Goal: Information Seeking & Learning: Find contact information

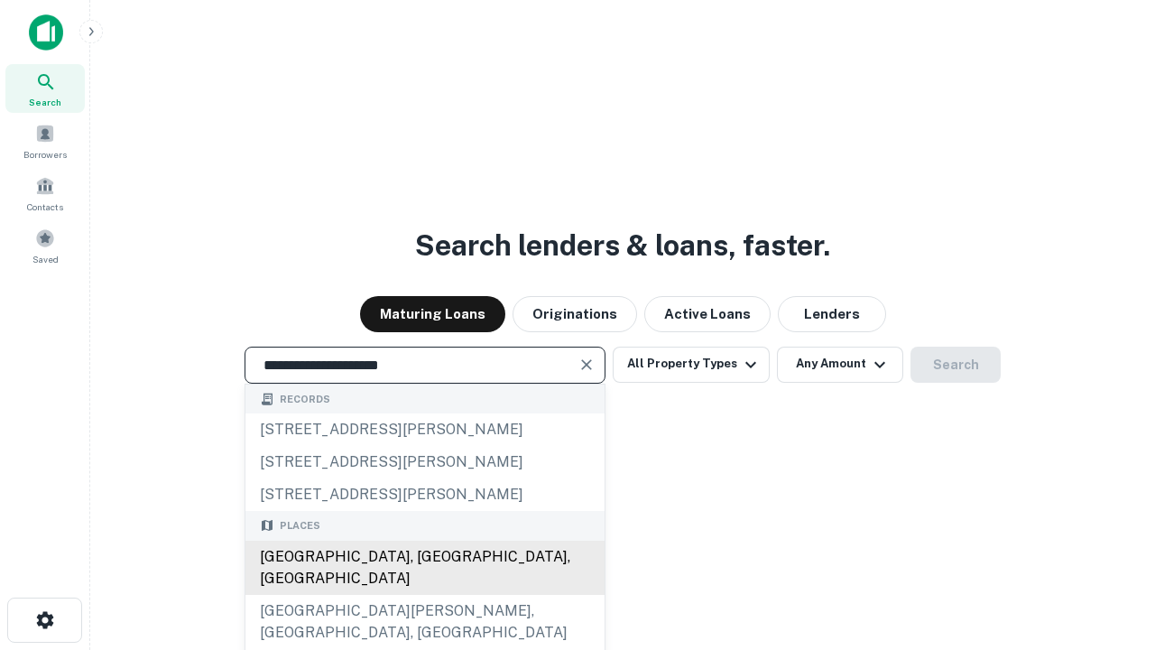
click at [424, 595] on div "[GEOGRAPHIC_DATA], [GEOGRAPHIC_DATA], [GEOGRAPHIC_DATA]" at bounding box center [424, 568] width 359 height 54
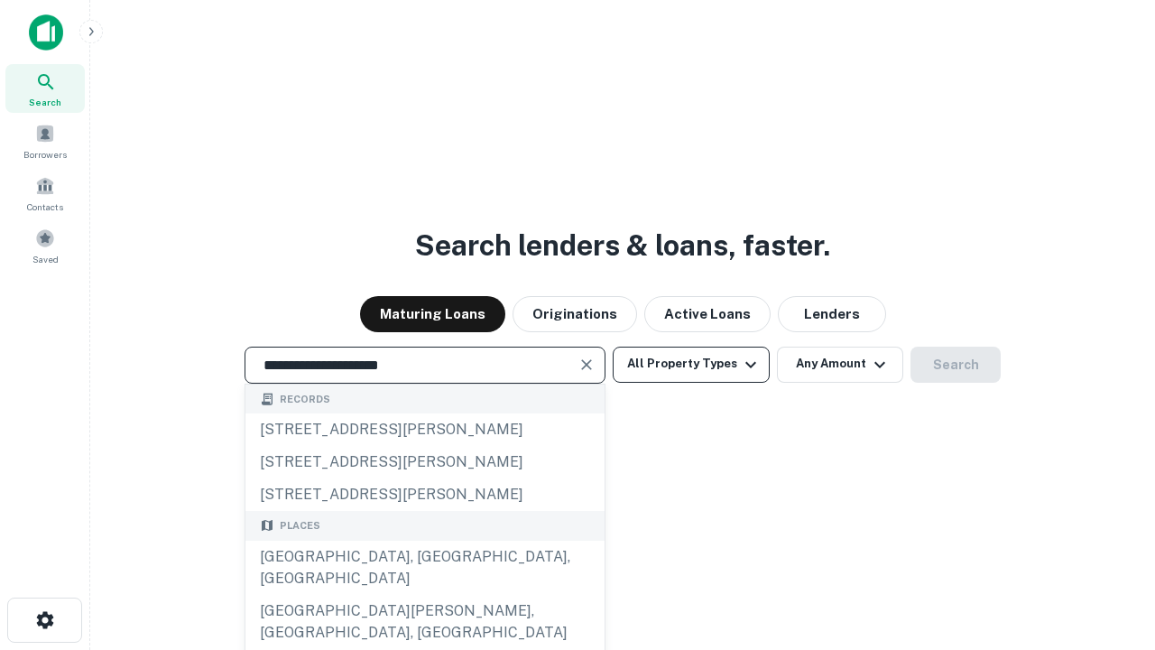
type input "**********"
click at [691, 364] on button "All Property Types" at bounding box center [691, 365] width 157 height 36
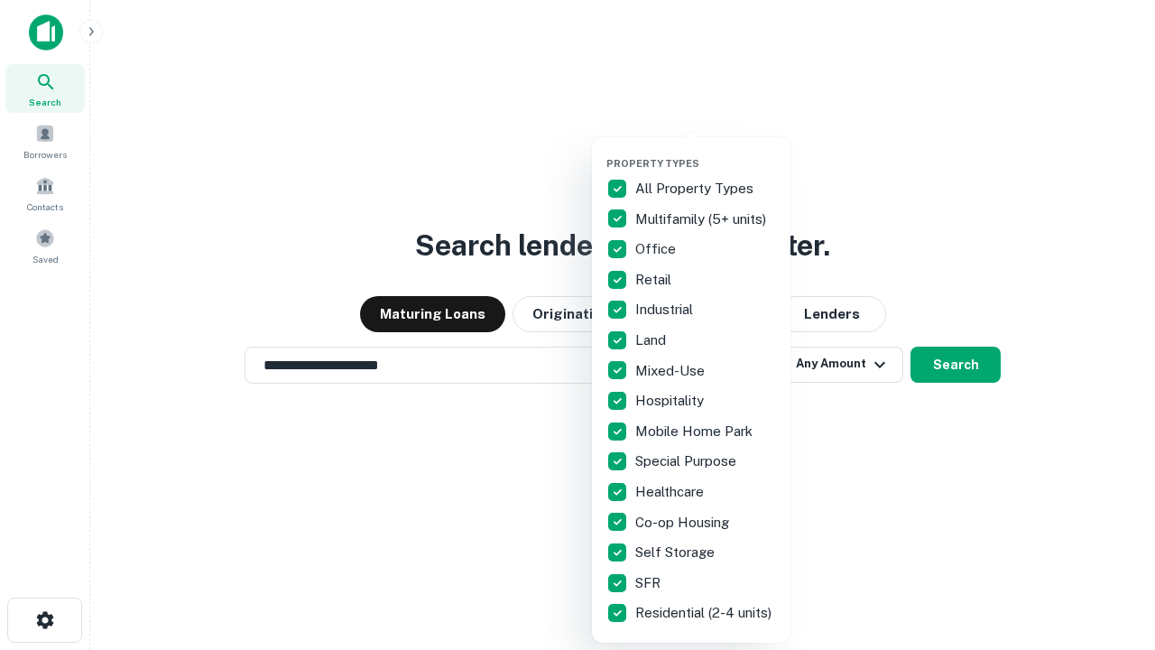
click at [706, 152] on button "button" at bounding box center [705, 152] width 199 height 1
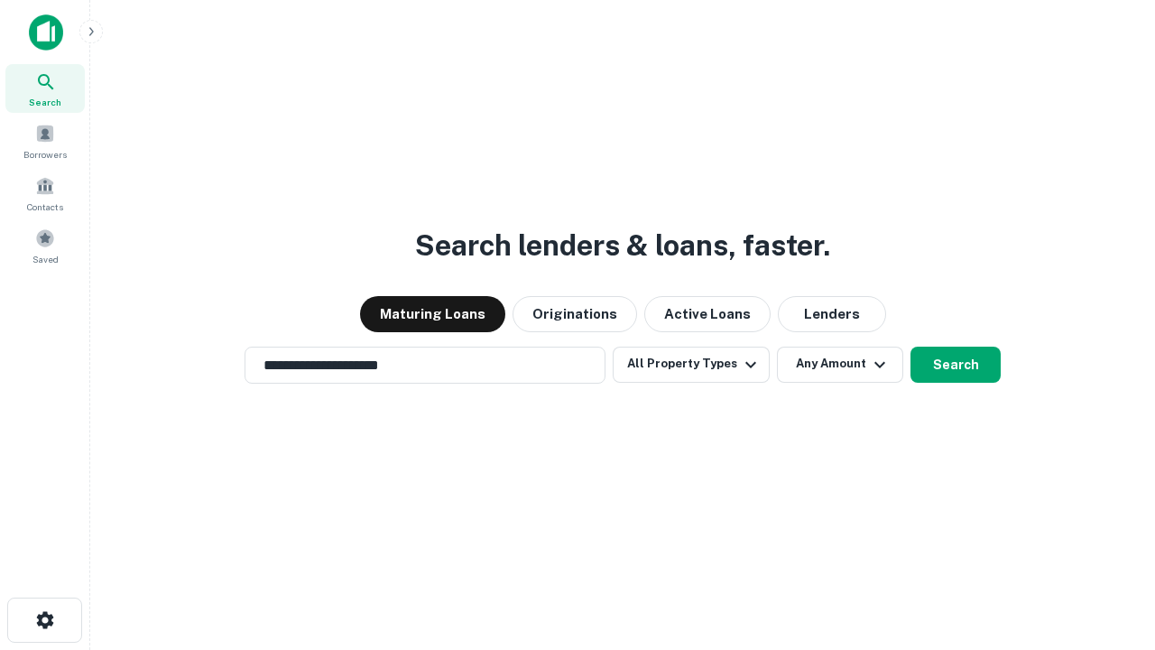
scroll to position [28, 0]
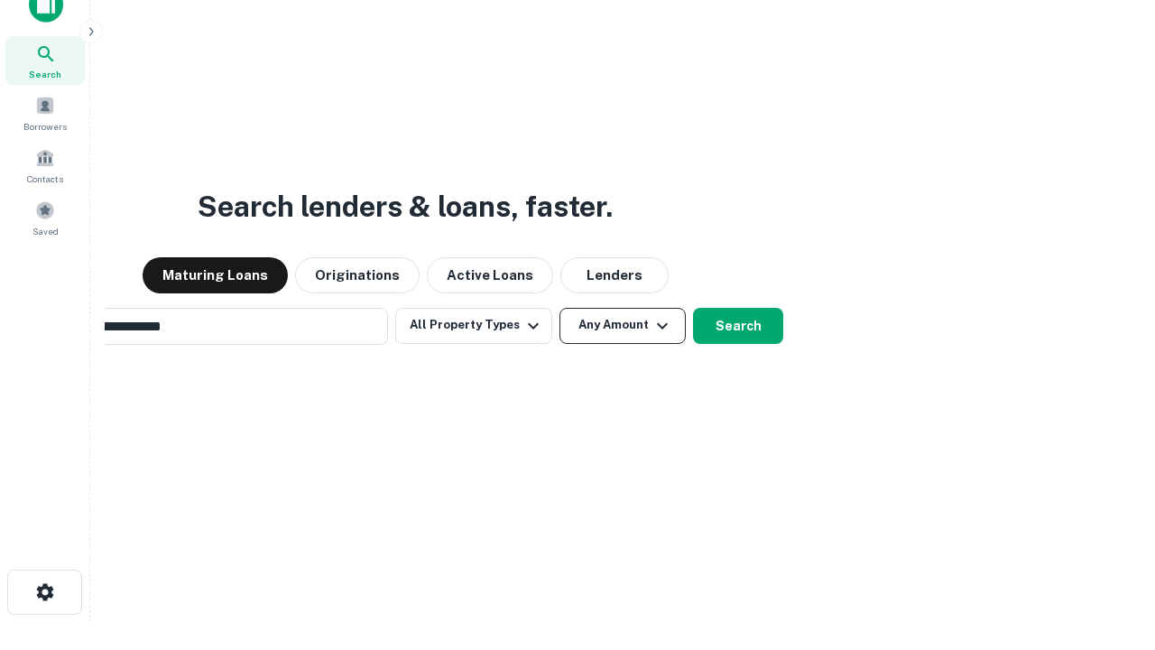
click at [560, 308] on button "Any Amount" at bounding box center [623, 326] width 126 height 36
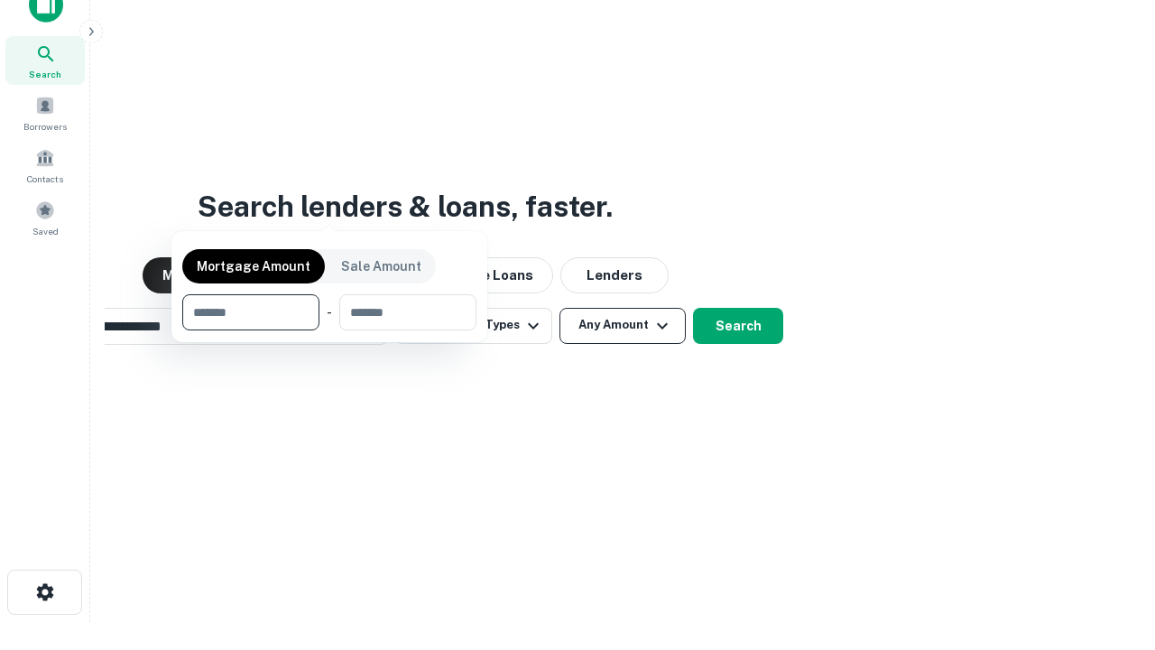
scroll to position [130, 511]
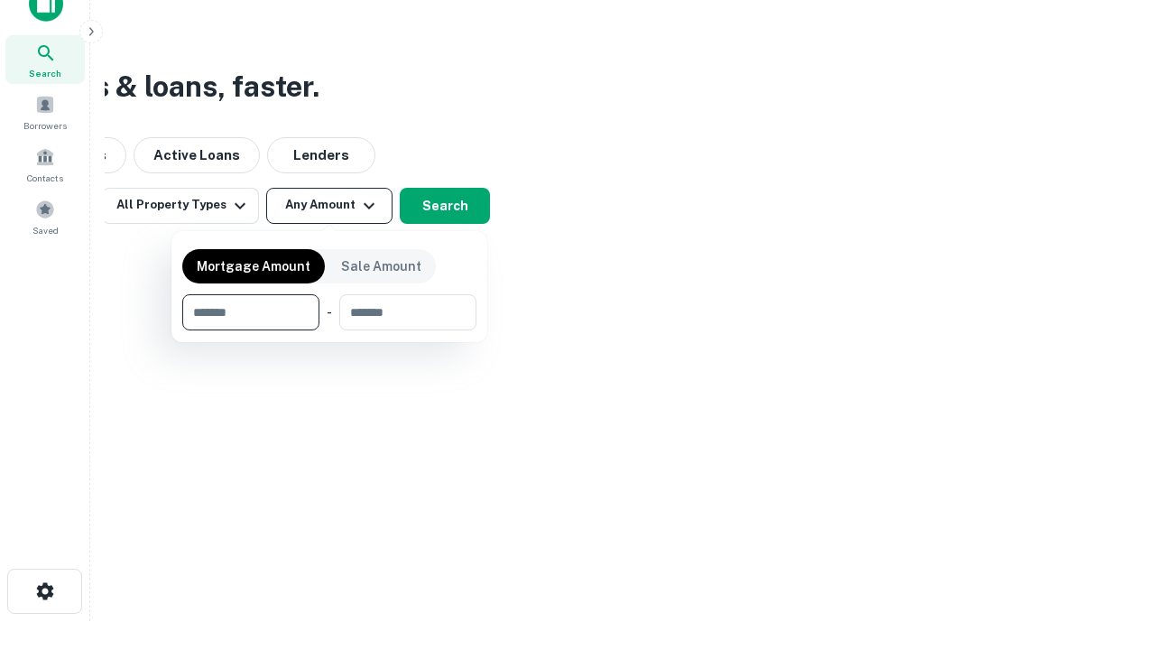
type input "*******"
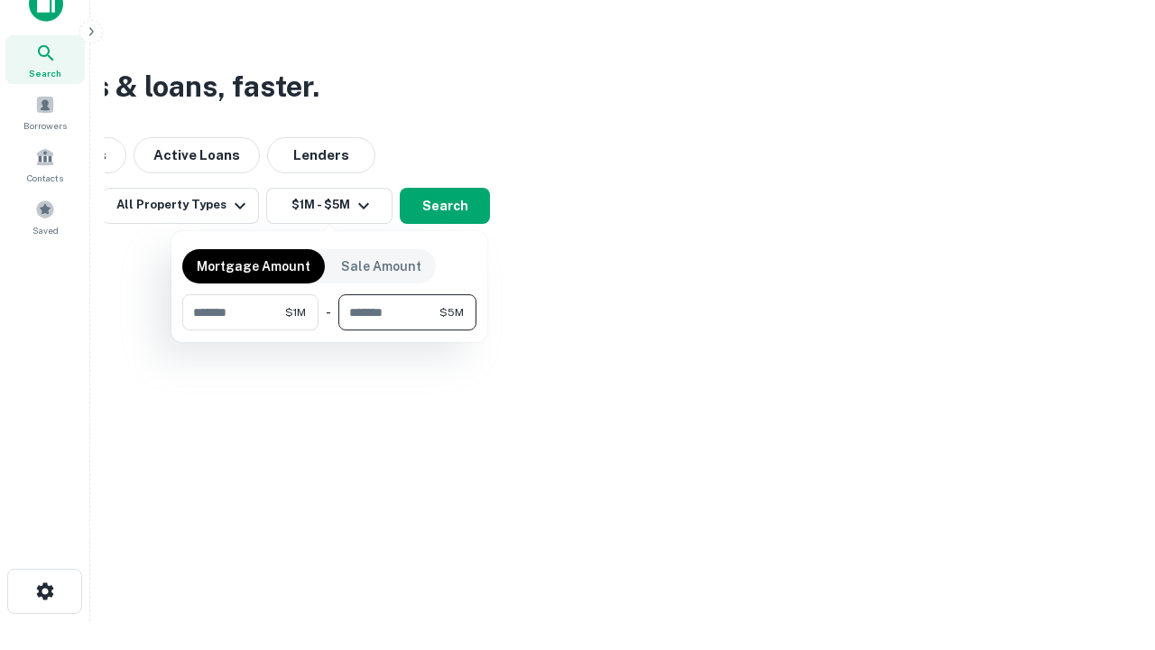
type input "*******"
click at [329, 330] on button "button" at bounding box center [329, 330] width 294 height 1
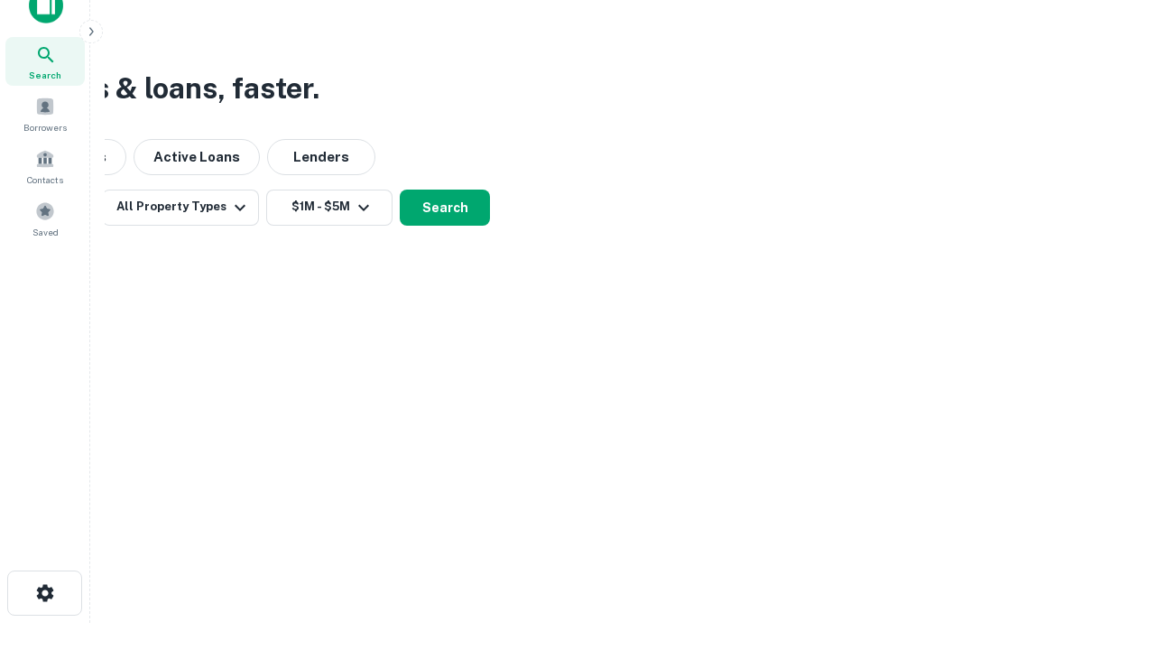
scroll to position [11, 333]
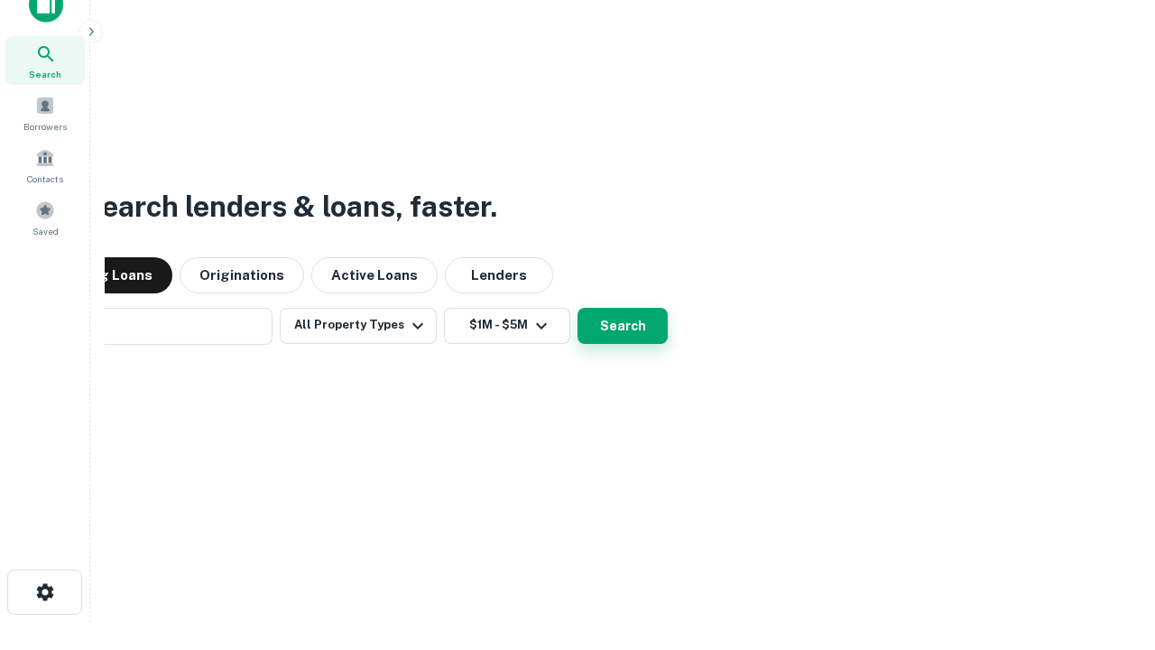
click at [578, 308] on button "Search" at bounding box center [623, 326] width 90 height 36
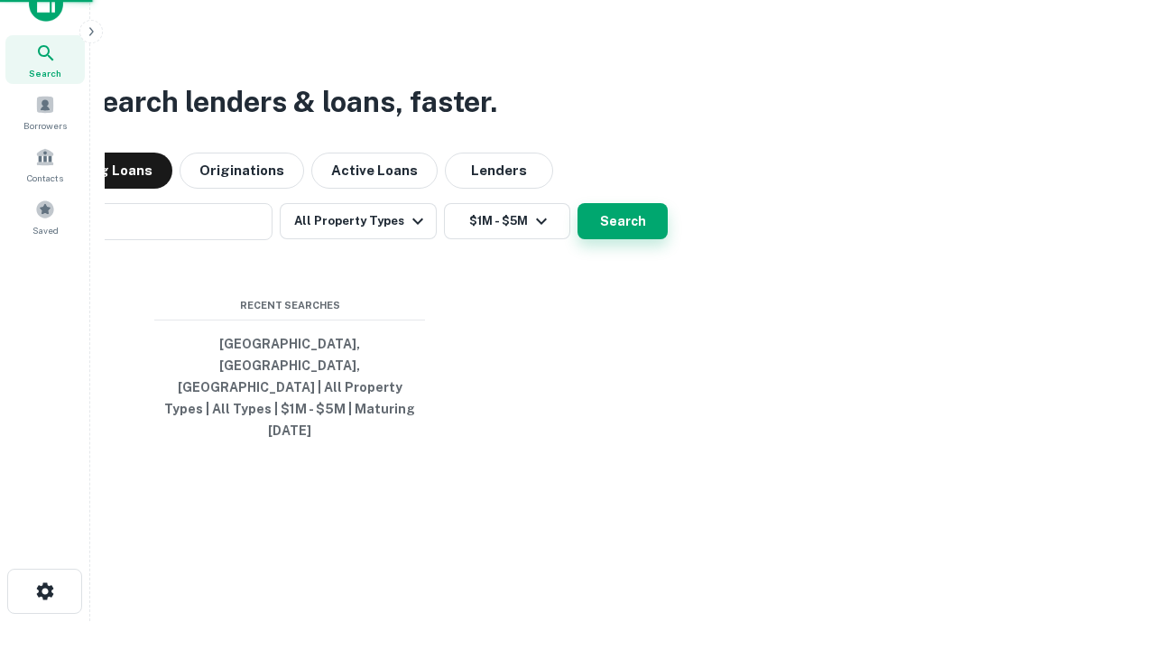
scroll to position [48, 511]
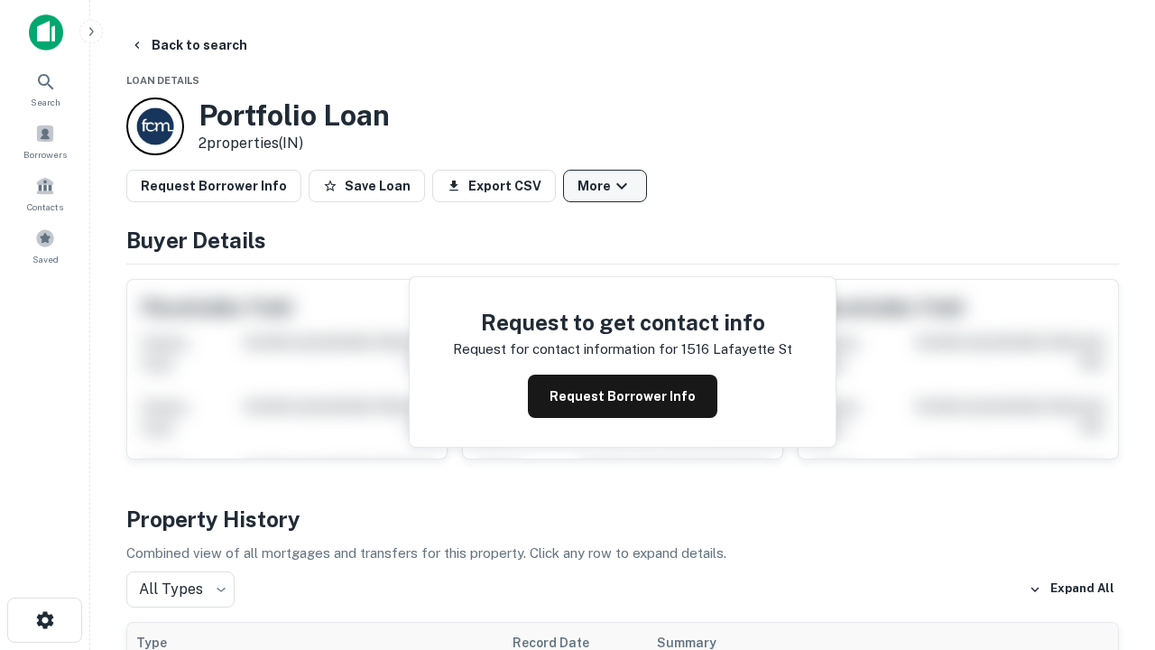
click at [605, 186] on button "More" at bounding box center [605, 186] width 84 height 32
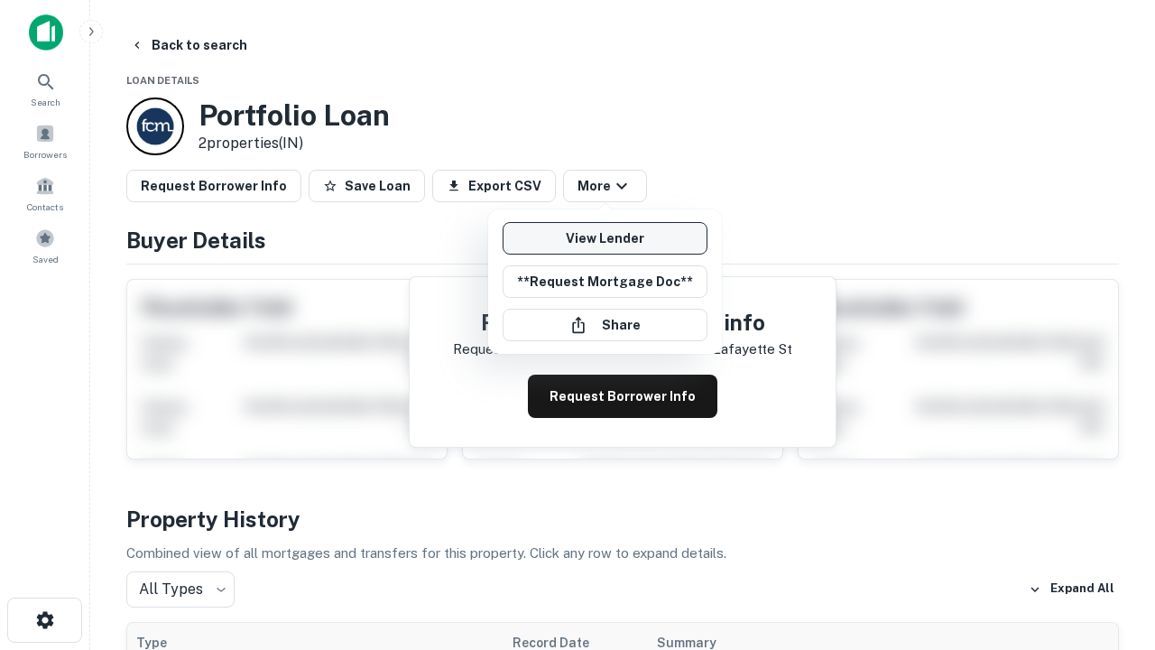
click at [605, 238] on link "View Lender" at bounding box center [605, 238] width 205 height 32
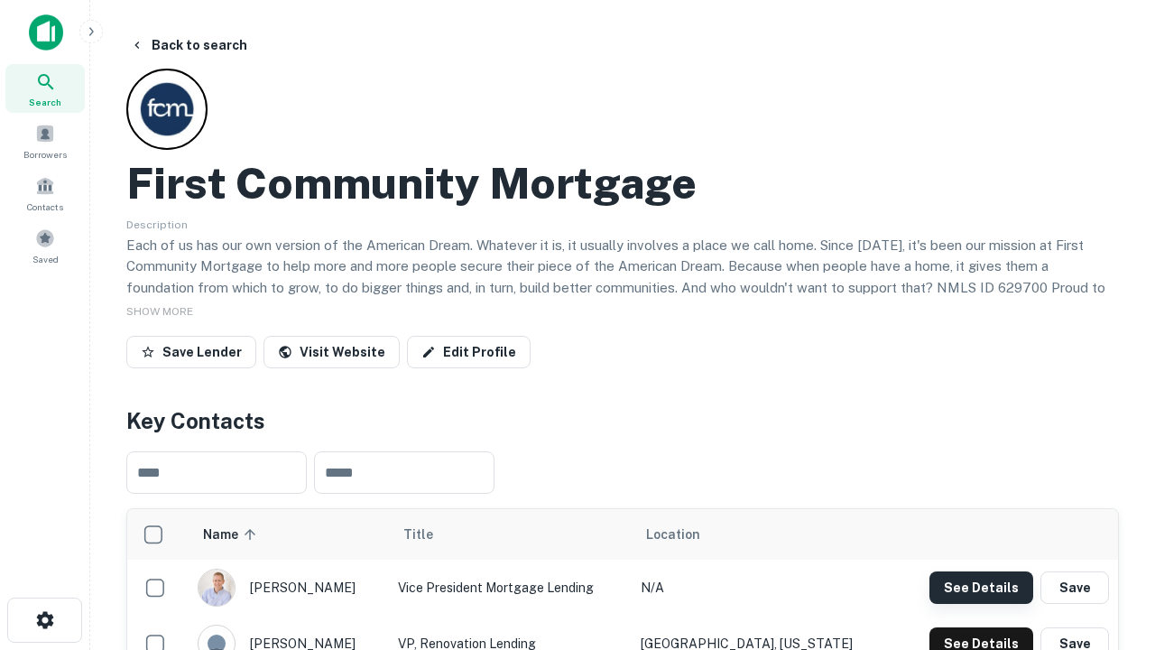
click at [981, 587] on button "See Details" at bounding box center [982, 587] width 104 height 32
click at [44, 620] on icon "button" at bounding box center [45, 620] width 22 height 22
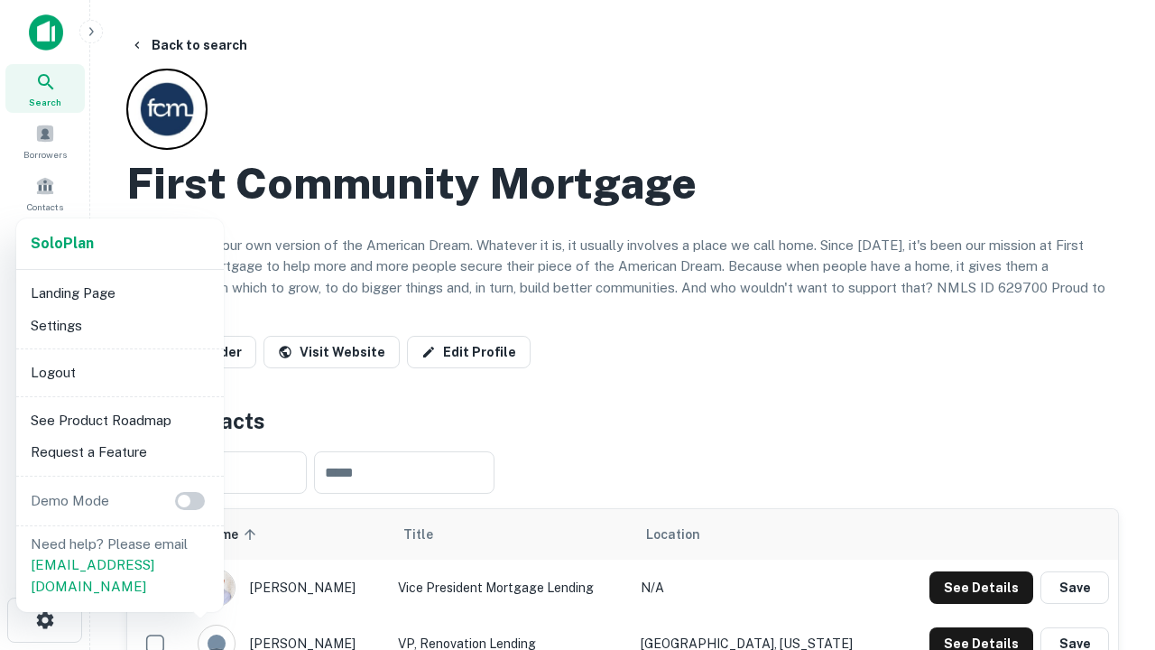
click at [119, 372] on li "Logout" at bounding box center [119, 372] width 193 height 32
